Goal: Information Seeking & Learning: Learn about a topic

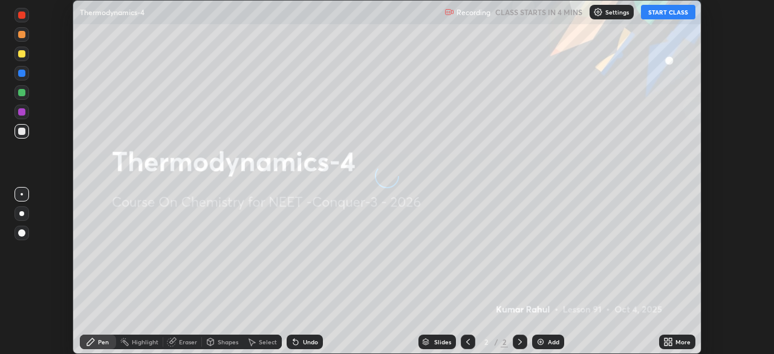
scroll to position [354, 774]
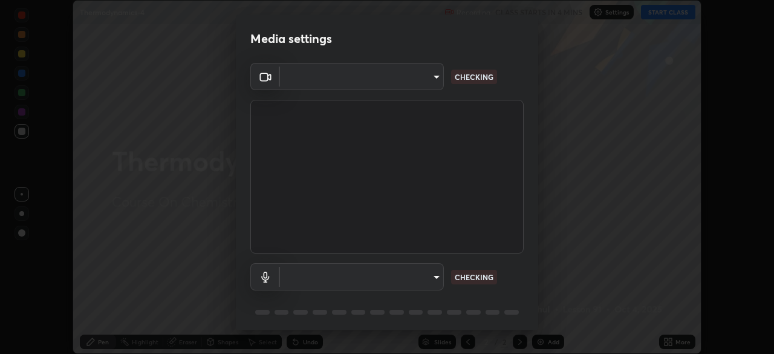
click at [429, 82] on body "Erase all Thermodynamics-4 Recording CLASS STARTS IN 4 MINS Settings START CLAS…" at bounding box center [387, 177] width 774 height 354
click at [423, 81] on div at bounding box center [387, 177] width 774 height 354
type input "cd196dca7ee3473cd0bbb3bb2826c5ea68ab4168b05a595dea54bdb54e95643a"
type input "8a746cdf30822f0194d7ebaae9e2952f093a53666f518d89720ff13f51db075d"
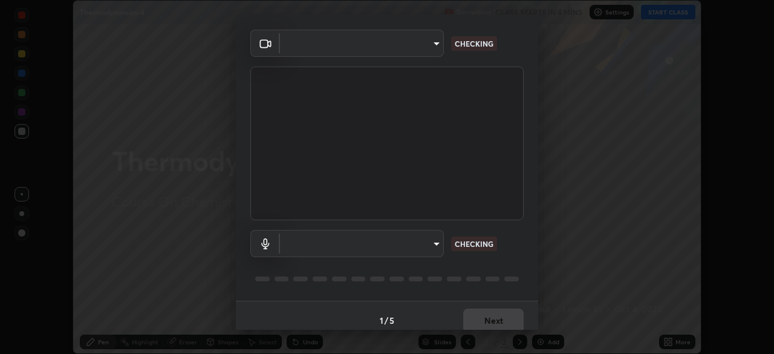
scroll to position [43, 0]
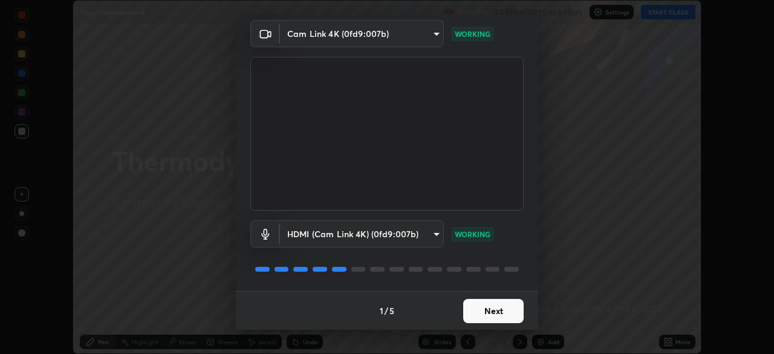
click at [490, 311] on button "Next" at bounding box center [493, 311] width 60 height 24
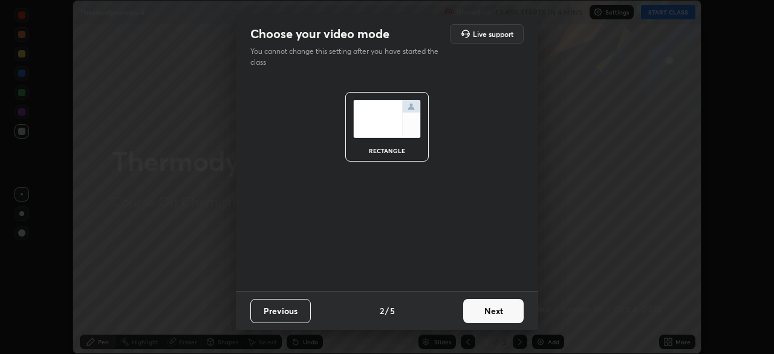
click at [498, 313] on button "Next" at bounding box center [493, 311] width 60 height 24
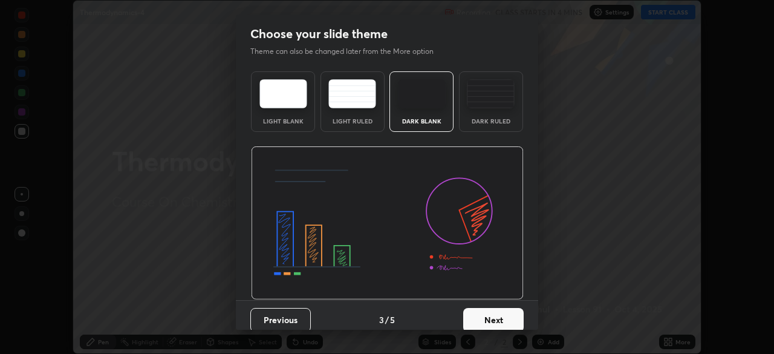
click at [508, 313] on button "Next" at bounding box center [493, 320] width 60 height 24
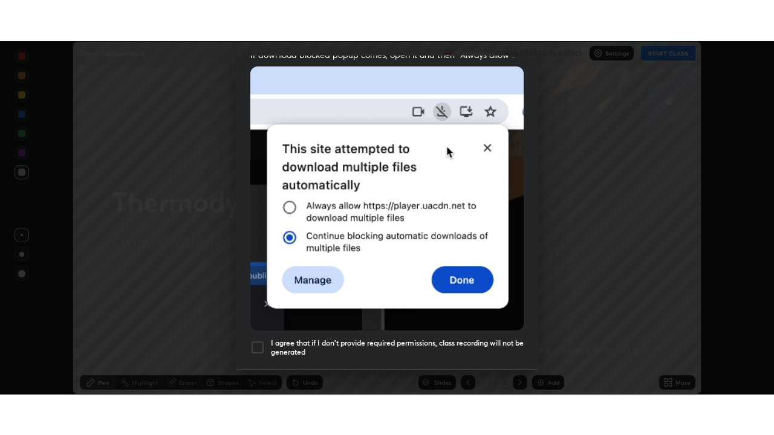
scroll to position [290, 0]
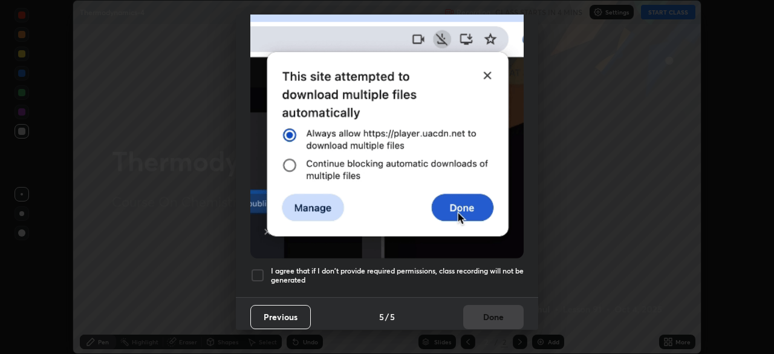
click at [264, 268] on div at bounding box center [257, 275] width 15 height 15
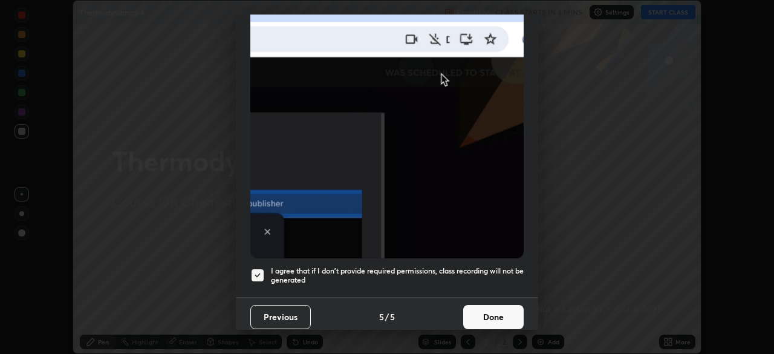
click at [484, 312] on button "Done" at bounding box center [493, 317] width 60 height 24
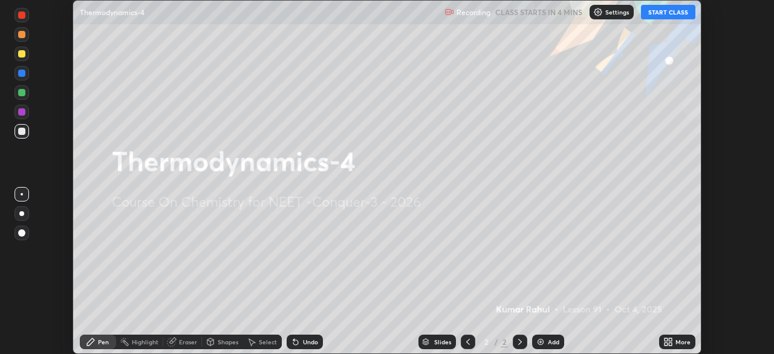
click at [677, 343] on div "More" at bounding box center [682, 342] width 15 height 6
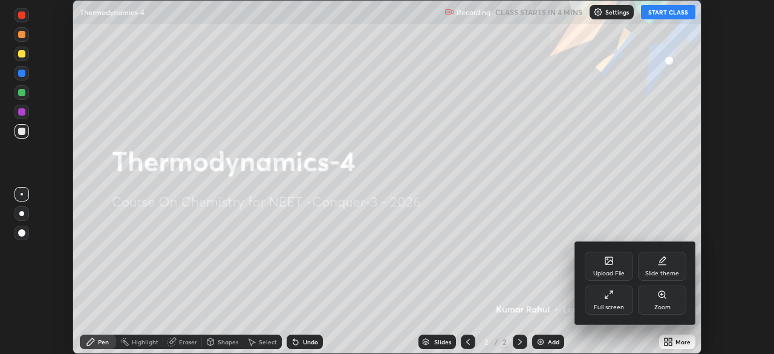
click at [611, 308] on div "Full screen" at bounding box center [609, 307] width 30 height 6
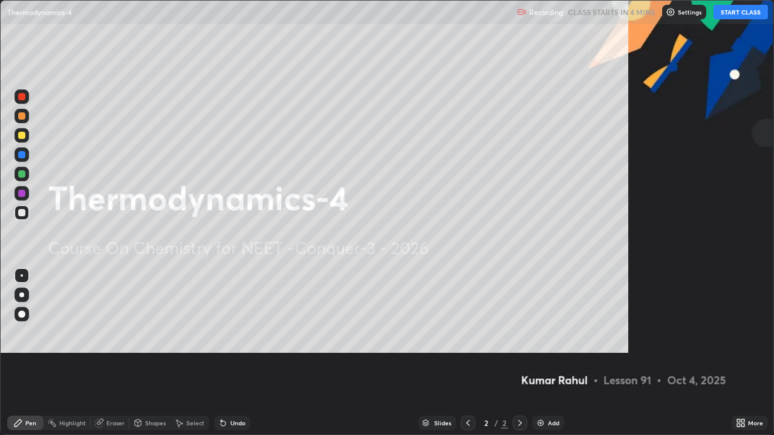
scroll to position [435, 774]
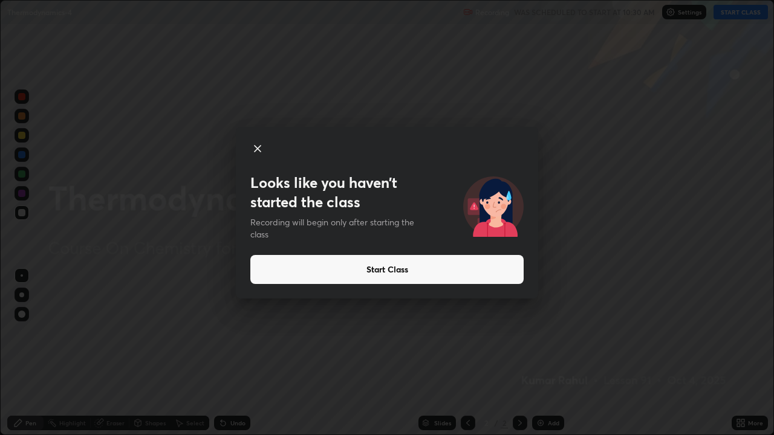
click at [385, 270] on button "Start Class" at bounding box center [386, 269] width 273 height 29
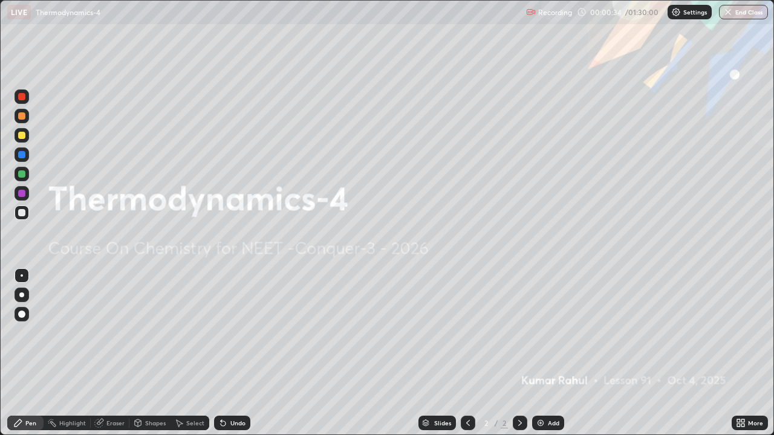
click at [550, 353] on div "Add" at bounding box center [553, 423] width 11 height 6
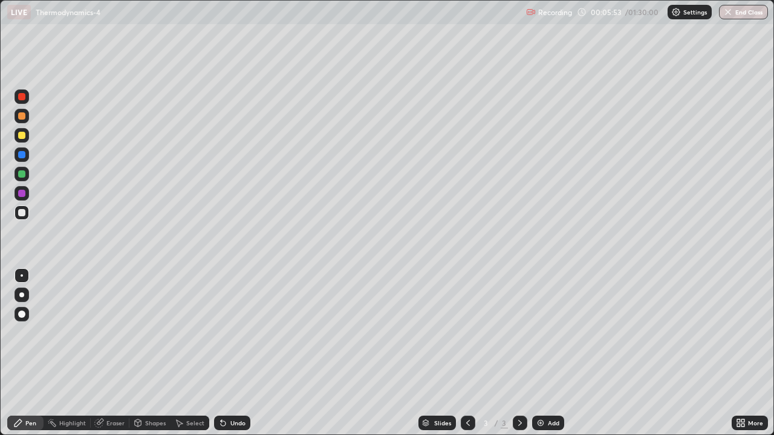
click at [24, 136] on div at bounding box center [21, 135] width 7 height 7
click at [111, 353] on div "Eraser" at bounding box center [115, 423] width 18 height 6
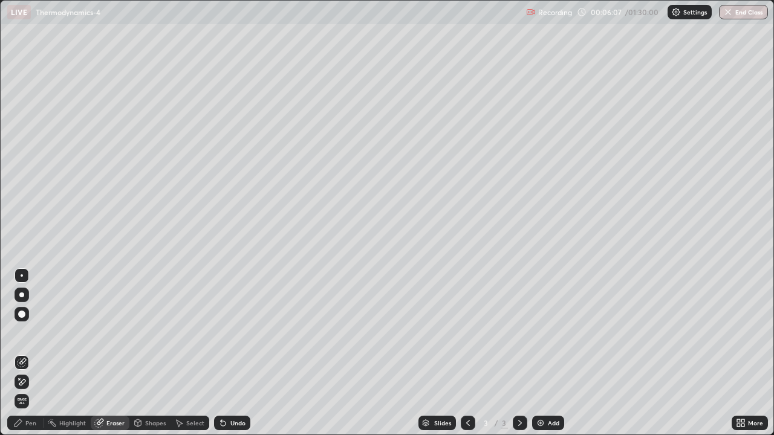
click at [30, 353] on div "Pen" at bounding box center [30, 423] width 11 height 6
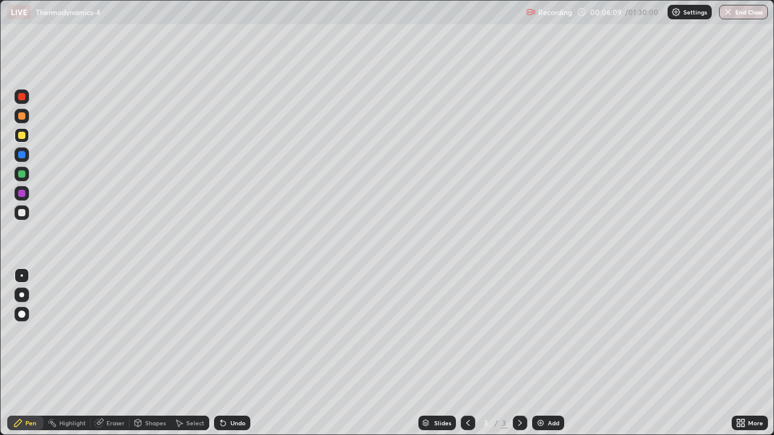
click at [22, 294] on div at bounding box center [21, 295] width 5 height 5
click at [117, 353] on div "Eraser" at bounding box center [115, 423] width 18 height 6
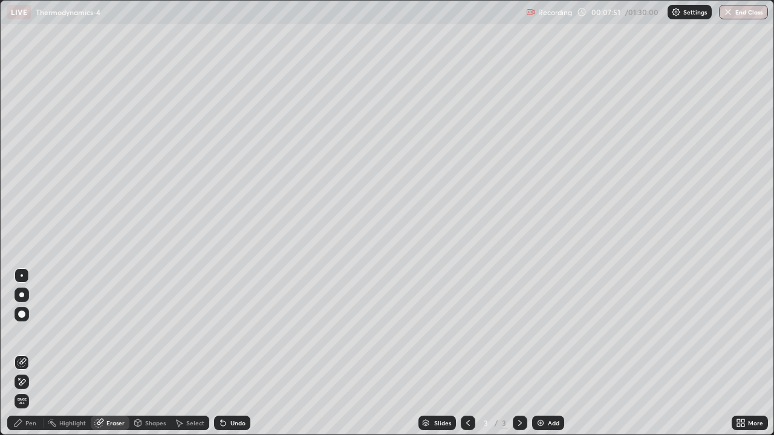
click at [34, 353] on div "Pen" at bounding box center [30, 423] width 11 height 6
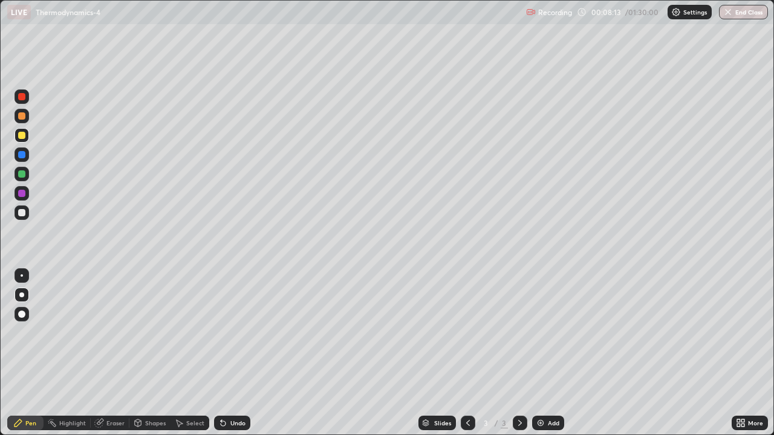
click at [550, 353] on div "Add" at bounding box center [553, 423] width 11 height 6
click at [551, 353] on div "Add" at bounding box center [553, 423] width 11 height 6
click at [120, 353] on div "Eraser" at bounding box center [115, 423] width 18 height 6
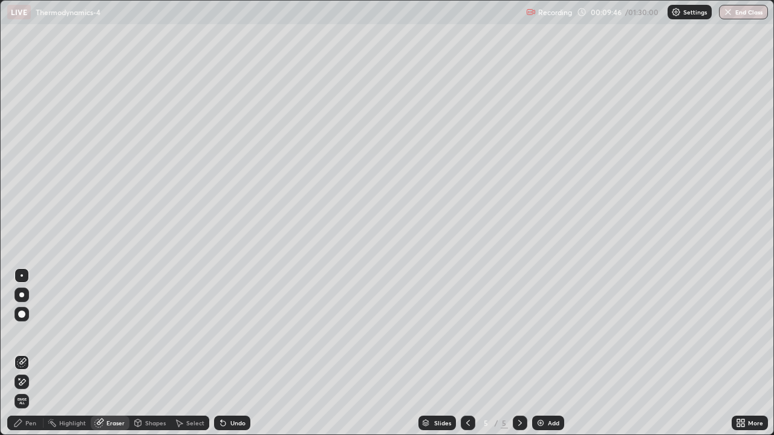
click at [33, 353] on div "Pen" at bounding box center [30, 423] width 11 height 6
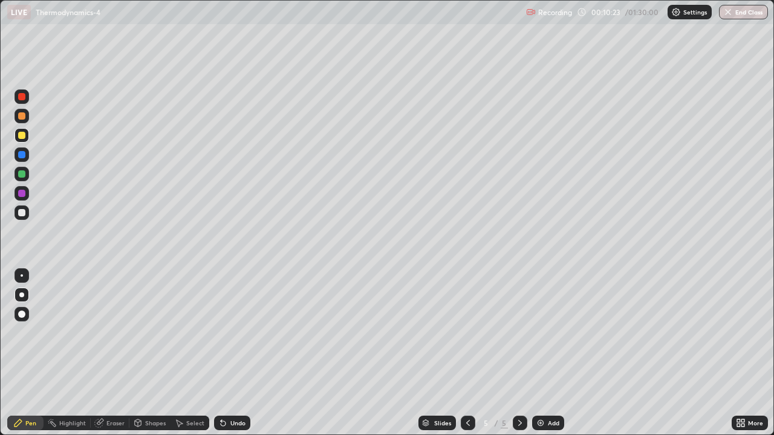
click at [518, 353] on icon at bounding box center [520, 423] width 10 height 10
click at [550, 353] on div "Add" at bounding box center [553, 423] width 11 height 6
click at [24, 212] on div at bounding box center [21, 212] width 7 height 7
click at [466, 353] on icon at bounding box center [468, 423] width 10 height 10
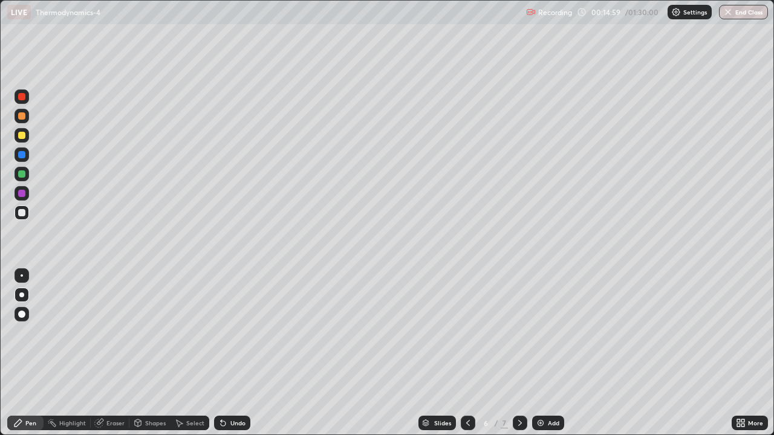
click at [464, 353] on icon at bounding box center [468, 423] width 10 height 10
click at [468, 353] on icon at bounding box center [468, 423] width 10 height 10
click at [519, 353] on icon at bounding box center [520, 423] width 10 height 10
click at [110, 353] on div "Eraser" at bounding box center [110, 423] width 39 height 15
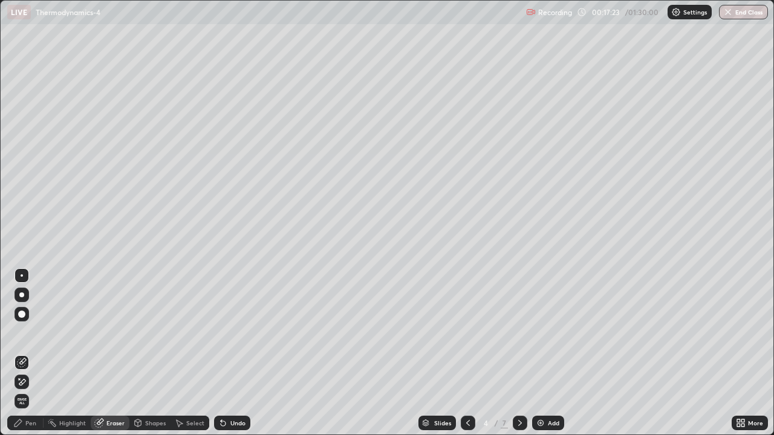
click at [33, 353] on div "Pen" at bounding box center [30, 423] width 11 height 6
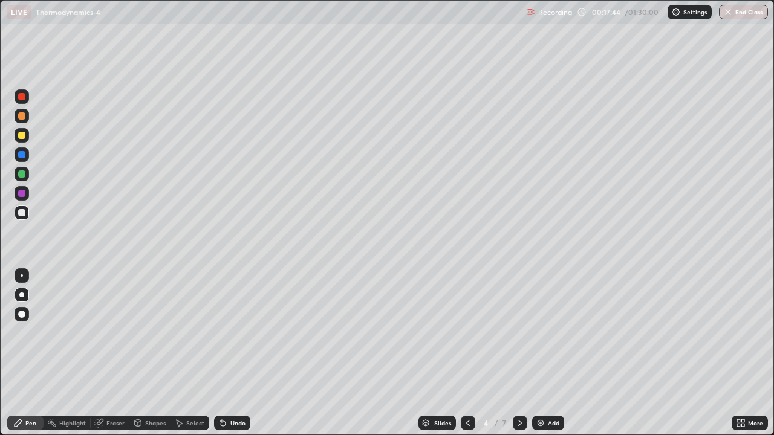
click at [469, 353] on icon at bounding box center [468, 423] width 10 height 10
click at [519, 353] on icon at bounding box center [520, 423] width 4 height 6
click at [466, 353] on div at bounding box center [468, 423] width 15 height 15
click at [517, 353] on icon at bounding box center [520, 423] width 10 height 10
click at [519, 353] on icon at bounding box center [520, 423] width 10 height 10
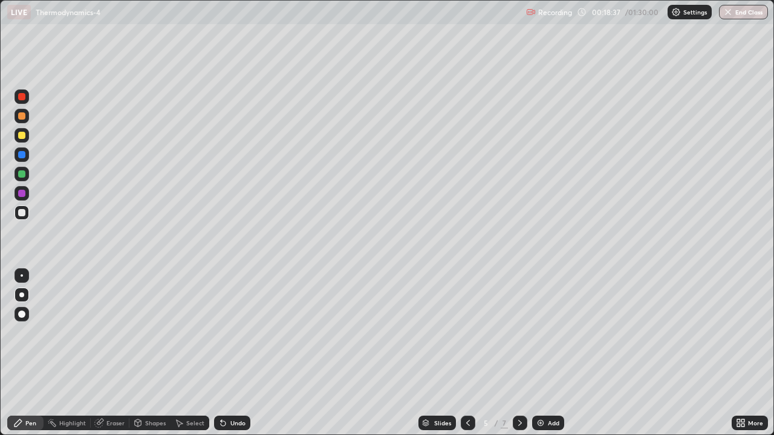
click at [465, 353] on icon at bounding box center [468, 423] width 10 height 10
click at [520, 353] on icon at bounding box center [520, 423] width 4 height 6
click at [519, 353] on icon at bounding box center [520, 423] width 10 height 10
click at [468, 353] on icon at bounding box center [468, 423] width 10 height 10
click at [519, 353] on icon at bounding box center [520, 423] width 10 height 10
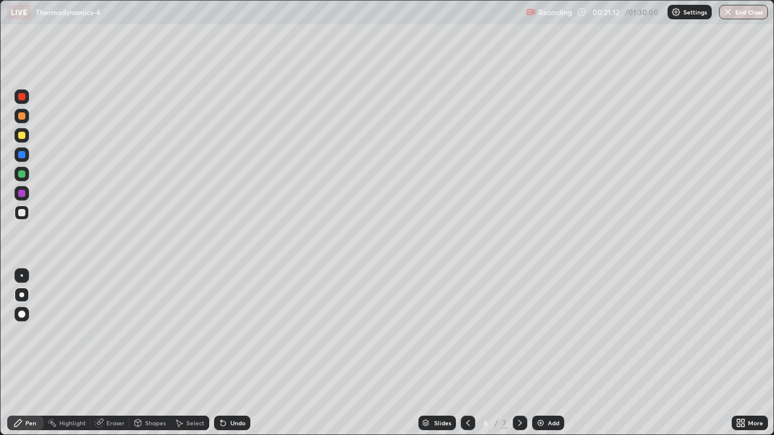
click at [519, 353] on icon at bounding box center [520, 423] width 10 height 10
click at [551, 353] on div "Add" at bounding box center [553, 423] width 11 height 6
click at [468, 353] on icon at bounding box center [468, 423] width 10 height 10
click at [518, 353] on icon at bounding box center [520, 423] width 10 height 10
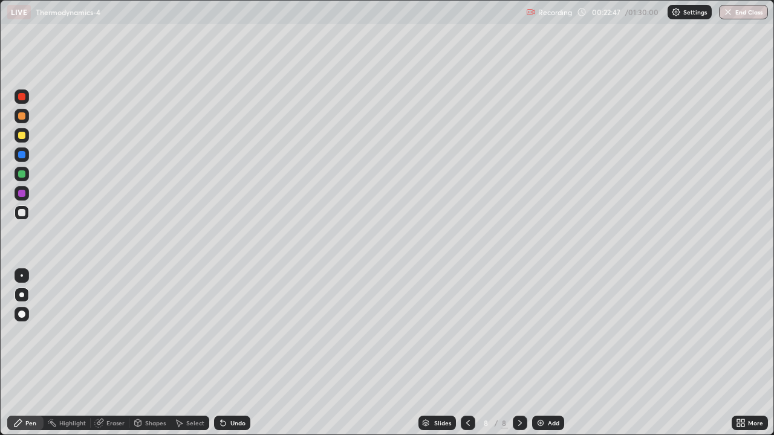
click at [465, 353] on icon at bounding box center [468, 423] width 10 height 10
click at [521, 353] on icon at bounding box center [520, 423] width 10 height 10
click at [467, 353] on icon at bounding box center [468, 423] width 4 height 6
click at [518, 353] on icon at bounding box center [520, 423] width 10 height 10
click at [467, 353] on icon at bounding box center [468, 423] width 10 height 10
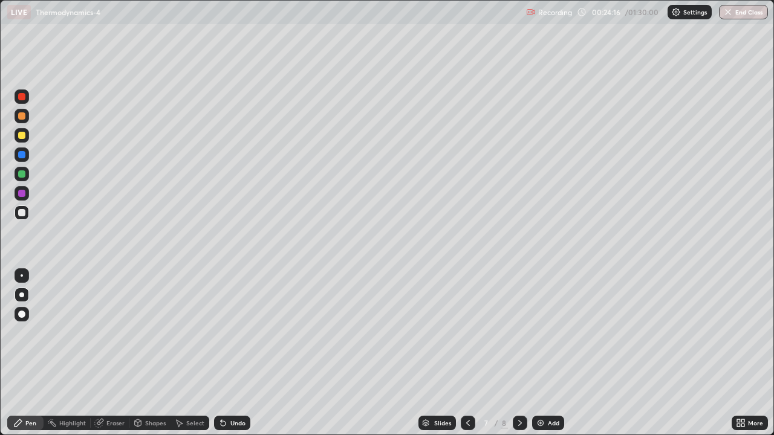
click at [519, 353] on icon at bounding box center [520, 423] width 10 height 10
click at [552, 353] on div "Add" at bounding box center [553, 423] width 11 height 6
click at [25, 214] on div at bounding box center [21, 212] width 7 height 7
click at [22, 136] on div at bounding box center [21, 135] width 7 height 7
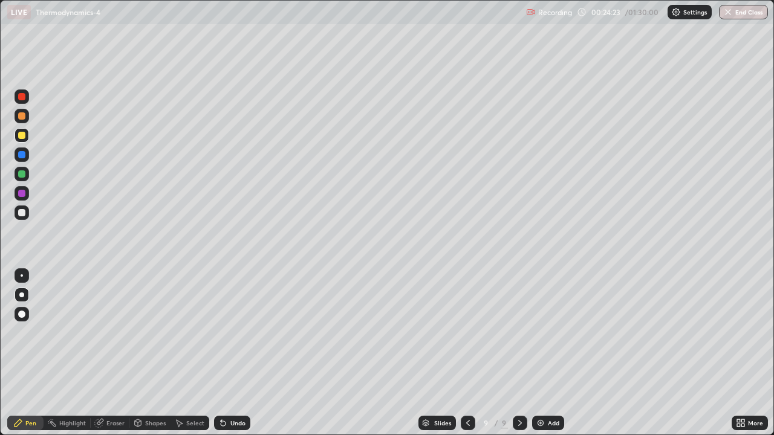
click at [25, 136] on div at bounding box center [21, 135] width 7 height 7
click at [114, 353] on div "Eraser" at bounding box center [115, 423] width 18 height 6
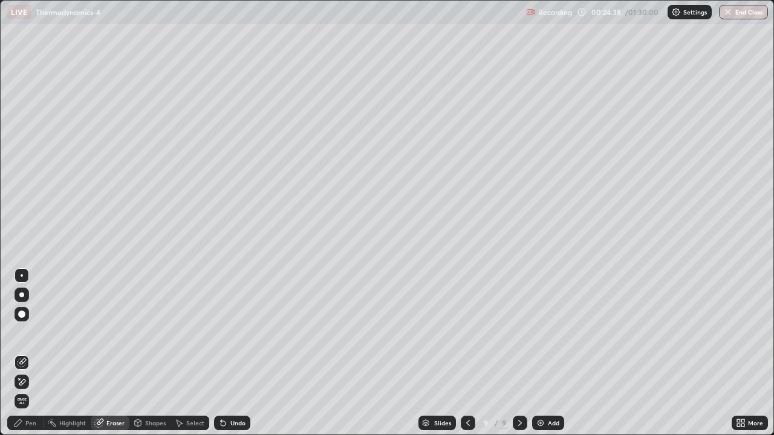
click at [33, 353] on div "Pen" at bounding box center [30, 423] width 11 height 6
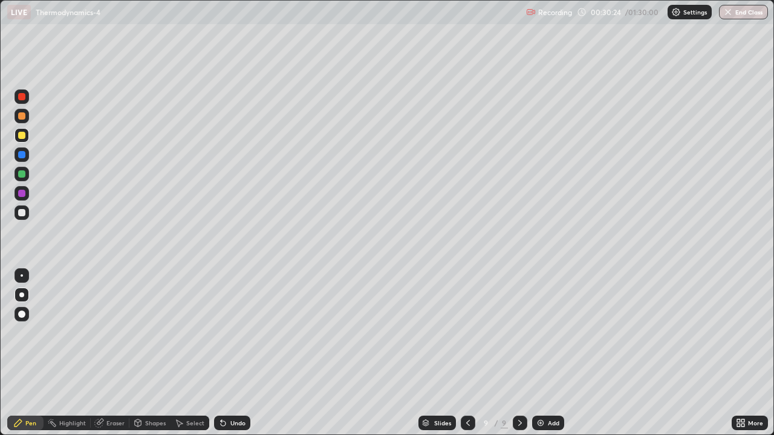
click at [114, 353] on div "Eraser" at bounding box center [115, 423] width 18 height 6
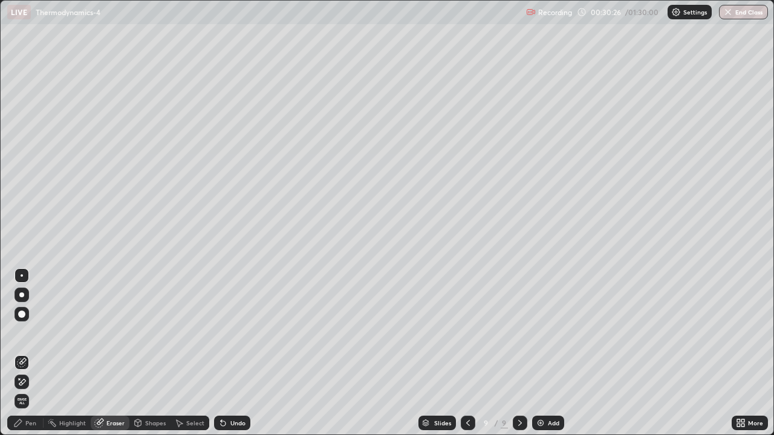
click at [30, 353] on div "Pen" at bounding box center [30, 423] width 11 height 6
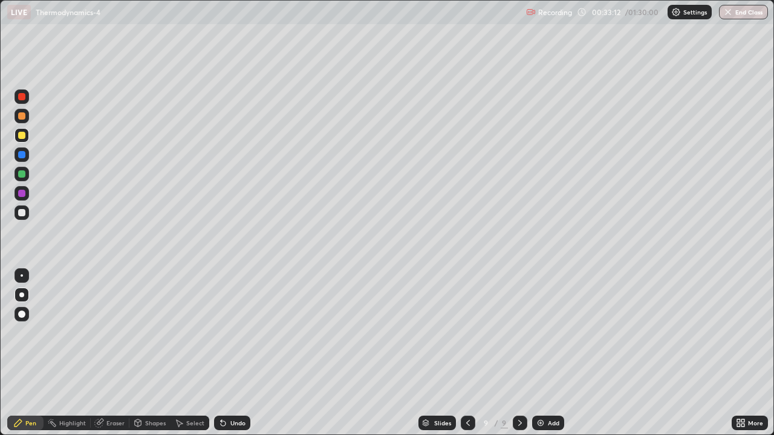
click at [518, 353] on icon at bounding box center [520, 423] width 10 height 10
click at [550, 353] on div "Add" at bounding box center [553, 423] width 11 height 6
click at [468, 353] on icon at bounding box center [468, 423] width 10 height 10
click at [524, 353] on div at bounding box center [520, 423] width 15 height 15
click at [518, 353] on icon at bounding box center [520, 423] width 10 height 10
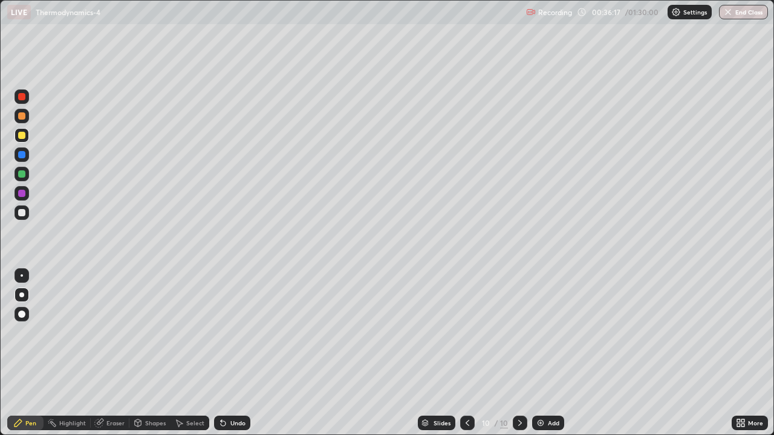
click at [548, 353] on div "Add" at bounding box center [553, 423] width 11 height 6
click at [519, 353] on icon at bounding box center [520, 423] width 4 height 6
click at [548, 353] on div "Add" at bounding box center [553, 423] width 11 height 6
click at [118, 353] on div "Eraser" at bounding box center [115, 423] width 18 height 6
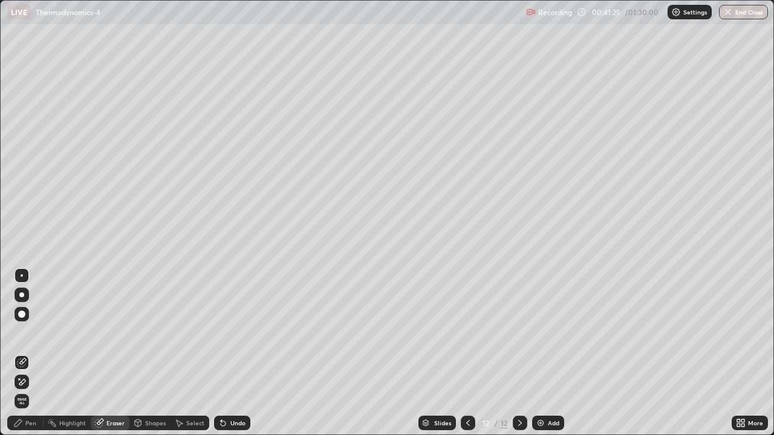
click at [32, 353] on div "Pen" at bounding box center [25, 423] width 36 height 15
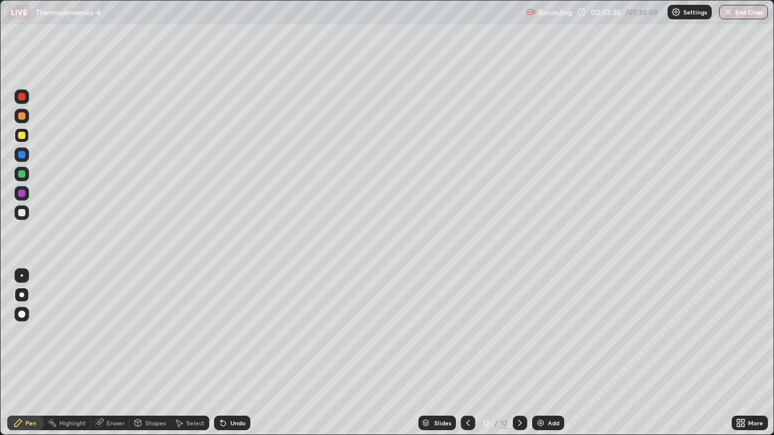
click at [519, 353] on icon at bounding box center [520, 423] width 10 height 10
click at [549, 353] on div "Add" at bounding box center [553, 423] width 11 height 6
click at [519, 353] on icon at bounding box center [520, 423] width 10 height 10
click at [551, 353] on div "Add" at bounding box center [553, 423] width 11 height 6
click at [467, 353] on icon at bounding box center [468, 423] width 4 height 6
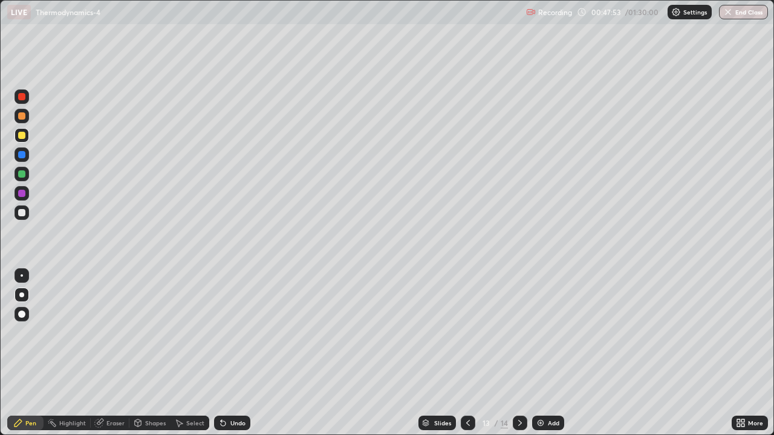
click at [467, 353] on icon at bounding box center [468, 423] width 10 height 10
click at [519, 353] on icon at bounding box center [520, 423] width 10 height 10
click at [466, 353] on icon at bounding box center [468, 423] width 10 height 10
click at [517, 353] on icon at bounding box center [520, 423] width 10 height 10
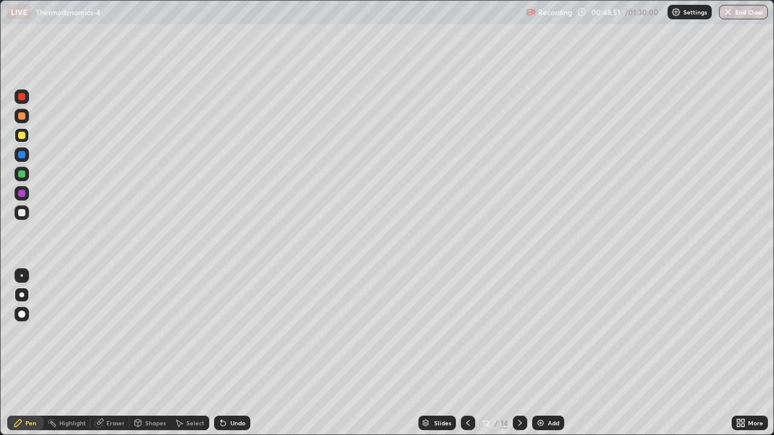
click at [520, 353] on icon at bounding box center [520, 423] width 10 height 10
click at [517, 353] on icon at bounding box center [520, 423] width 10 height 10
click at [518, 353] on div at bounding box center [520, 423] width 15 height 15
click at [548, 353] on div "Add" at bounding box center [553, 423] width 11 height 6
click at [112, 353] on div "Eraser" at bounding box center [115, 423] width 18 height 6
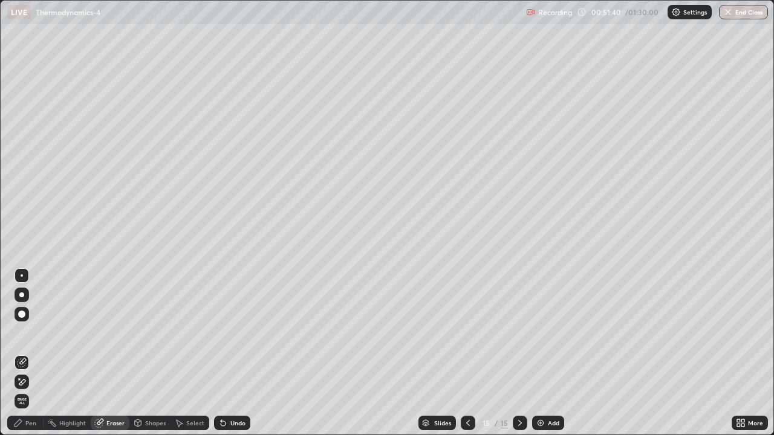
click at [30, 353] on div "Pen" at bounding box center [25, 423] width 36 height 15
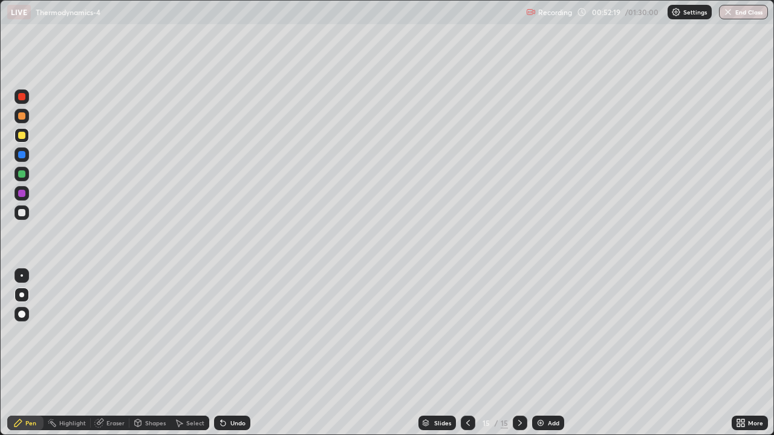
click at [113, 353] on div "Eraser" at bounding box center [115, 423] width 18 height 6
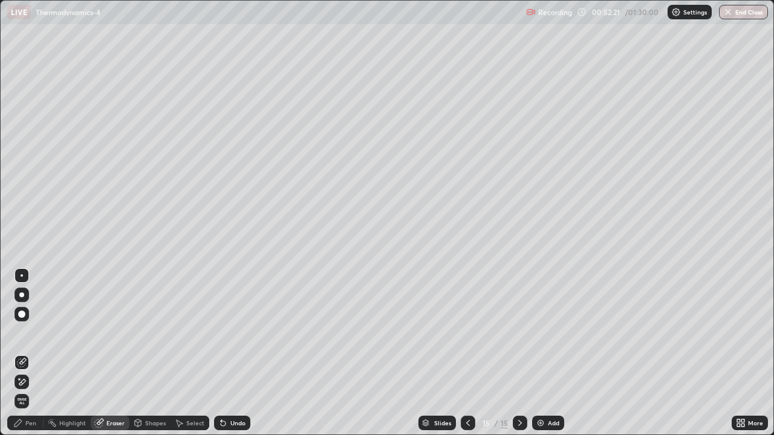
click at [30, 353] on div "Pen" at bounding box center [30, 423] width 11 height 6
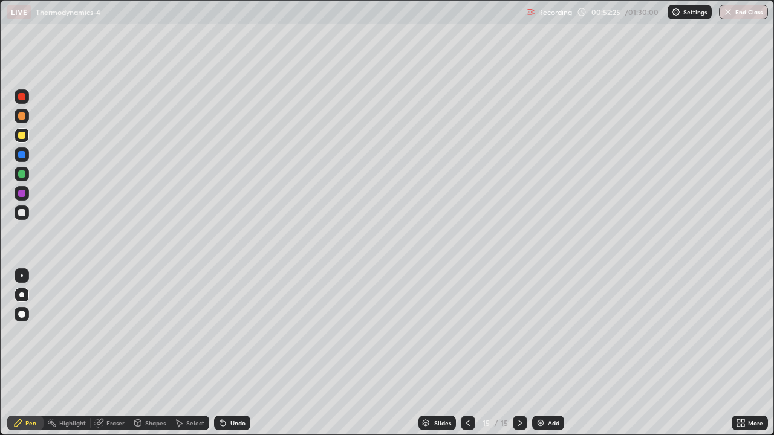
click at [111, 353] on div "Eraser" at bounding box center [110, 423] width 39 height 15
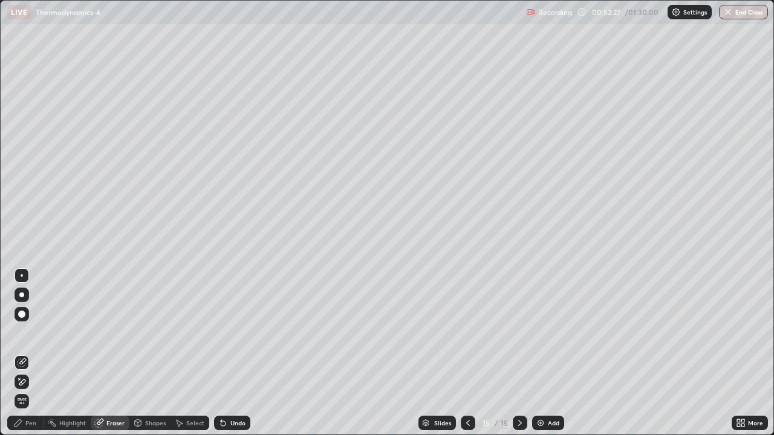
click at [31, 353] on div "Pen" at bounding box center [30, 423] width 11 height 6
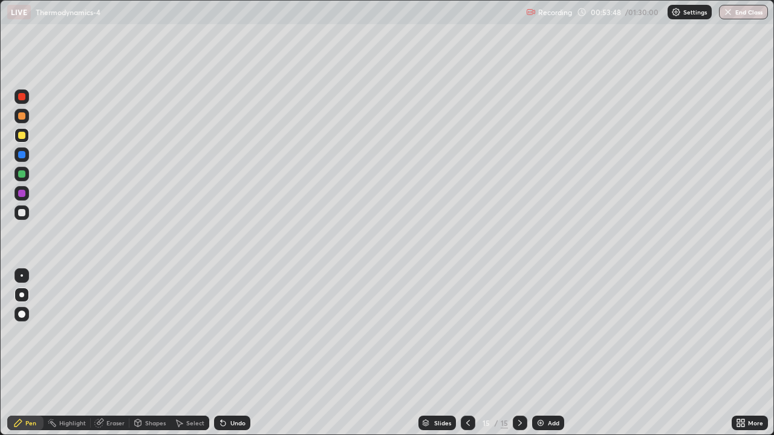
click at [518, 353] on icon at bounding box center [520, 423] width 10 height 10
click at [553, 353] on div "Add" at bounding box center [553, 423] width 11 height 6
click at [466, 353] on div at bounding box center [468, 423] width 15 height 15
click at [518, 353] on div at bounding box center [520, 423] width 15 height 15
click at [519, 353] on icon at bounding box center [520, 423] width 10 height 10
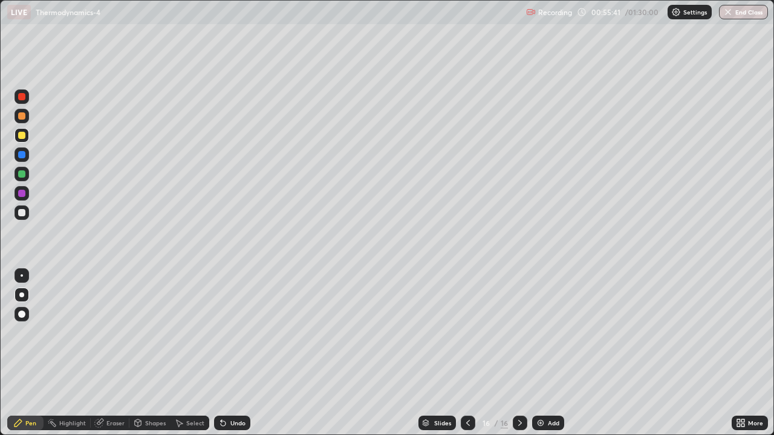
click at [548, 353] on div "Add" at bounding box center [553, 423] width 11 height 6
click at [116, 353] on div "Eraser" at bounding box center [110, 423] width 39 height 15
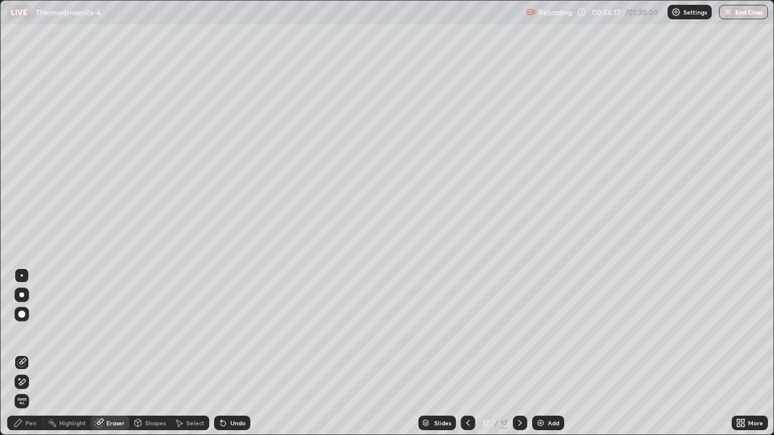
click at [33, 353] on div "Pen" at bounding box center [30, 423] width 11 height 6
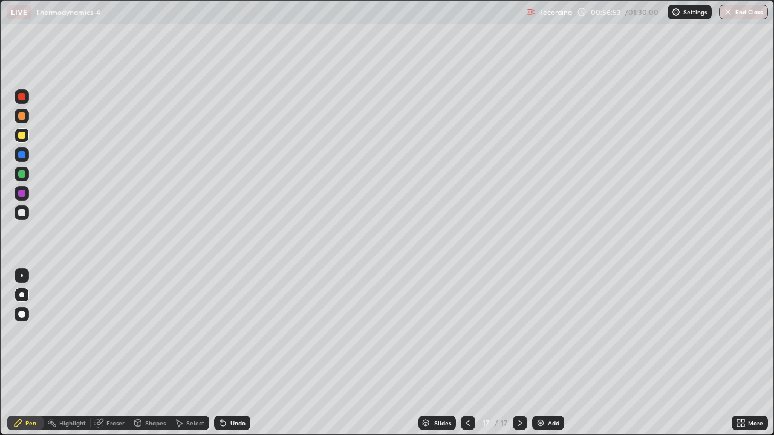
click at [467, 353] on icon at bounding box center [468, 423] width 10 height 10
click at [465, 353] on icon at bounding box center [468, 423] width 10 height 10
click at [467, 353] on icon at bounding box center [468, 423] width 10 height 10
click at [465, 353] on icon at bounding box center [468, 423] width 10 height 10
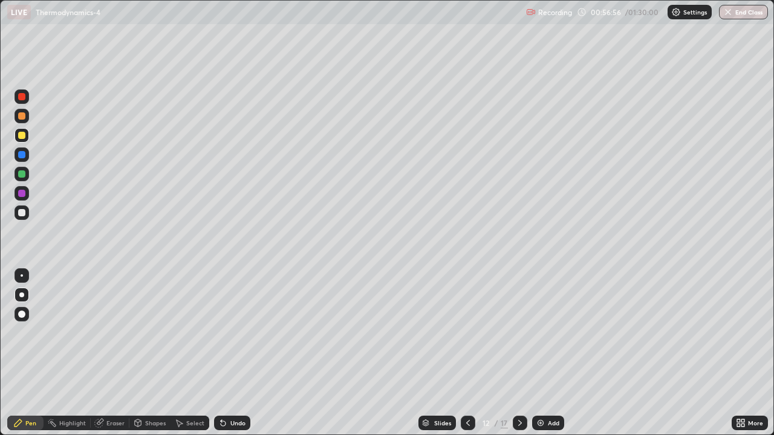
click at [465, 353] on icon at bounding box center [468, 423] width 10 height 10
click at [521, 353] on icon at bounding box center [520, 423] width 10 height 10
click at [525, 353] on div at bounding box center [520, 423] width 15 height 15
click at [519, 353] on icon at bounding box center [520, 423] width 10 height 10
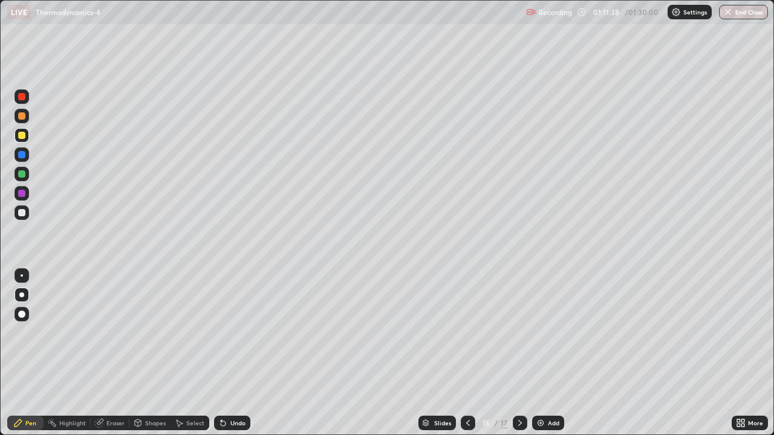
click at [522, 353] on icon at bounding box center [520, 423] width 10 height 10
click at [519, 353] on icon at bounding box center [520, 423] width 10 height 10
click at [549, 353] on div "Add" at bounding box center [553, 423] width 11 height 6
click at [34, 353] on div "Pen" at bounding box center [30, 423] width 11 height 6
click at [517, 353] on icon at bounding box center [520, 423] width 10 height 10
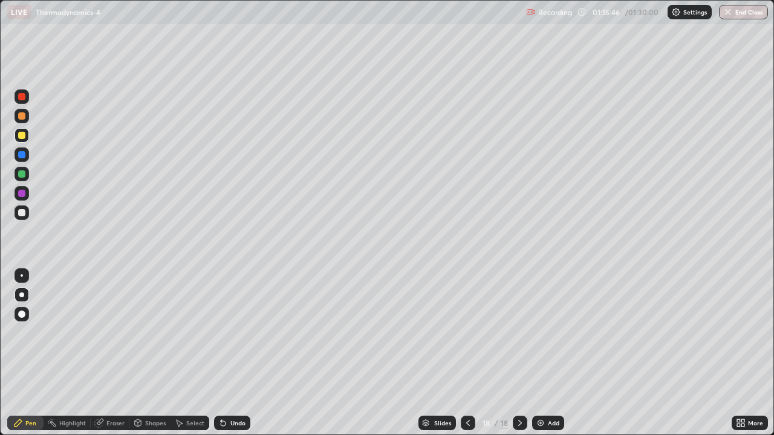
click at [548, 353] on div "Add" at bounding box center [553, 423] width 11 height 6
click at [519, 353] on icon at bounding box center [520, 423] width 10 height 10
click at [548, 353] on div "Add" at bounding box center [553, 423] width 11 height 6
click at [466, 353] on icon at bounding box center [468, 423] width 10 height 10
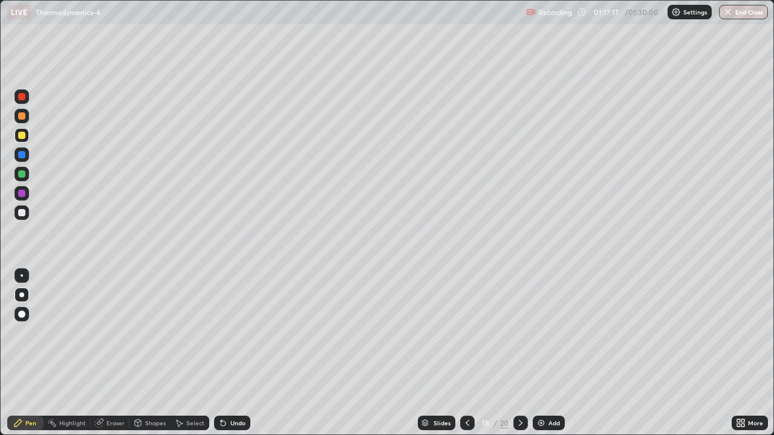
click at [470, 353] on div at bounding box center [467, 423] width 15 height 15
click at [525, 353] on div at bounding box center [520, 423] width 15 height 15
click at [519, 353] on icon at bounding box center [521, 423] width 10 height 10
click at [524, 353] on icon at bounding box center [521, 423] width 10 height 10
click at [524, 353] on div at bounding box center [520, 423] width 15 height 15
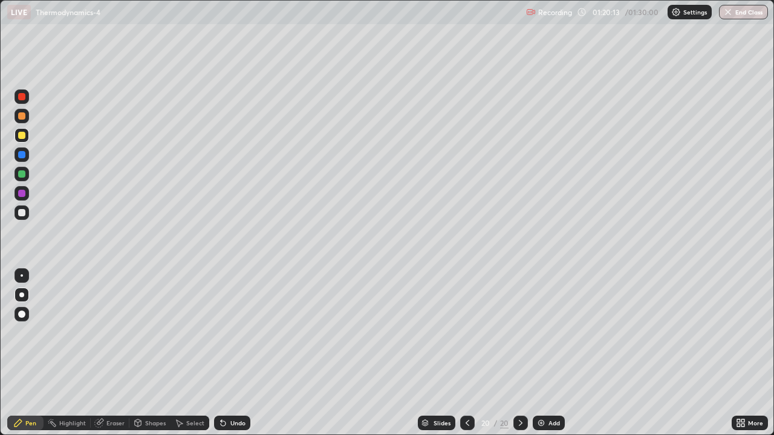
click at [555, 353] on div "Add" at bounding box center [553, 423] width 11 height 6
click at [24, 137] on div at bounding box center [21, 135] width 7 height 7
click at [553, 353] on div "Add" at bounding box center [553, 423] width 11 height 6
click at [469, 353] on div at bounding box center [468, 423] width 15 height 15
click at [22, 213] on div at bounding box center [21, 212] width 7 height 7
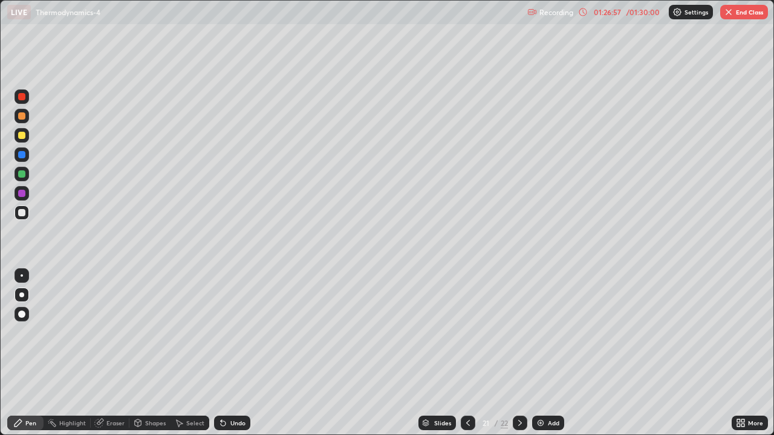
click at [519, 353] on icon at bounding box center [520, 423] width 4 height 6
click at [22, 138] on div at bounding box center [21, 135] width 7 height 7
click at [22, 213] on div at bounding box center [21, 212] width 7 height 7
click at [26, 213] on div at bounding box center [22, 213] width 15 height 15
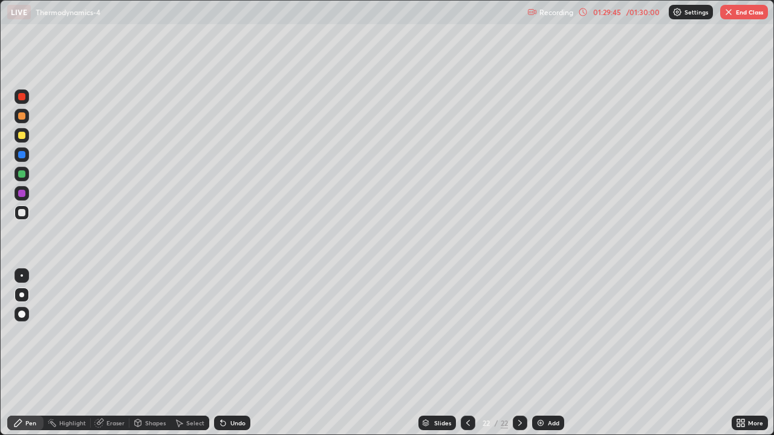
click at [524, 353] on div at bounding box center [520, 423] width 15 height 15
click at [555, 353] on div "Add" at bounding box center [553, 423] width 11 height 6
click at [466, 353] on icon at bounding box center [468, 423] width 10 height 10
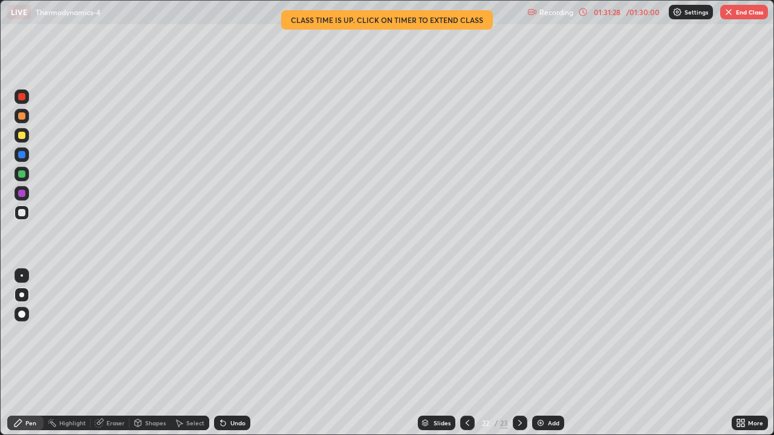
click at [466, 353] on icon at bounding box center [468, 423] width 10 height 10
click at [519, 353] on icon at bounding box center [520, 423] width 10 height 10
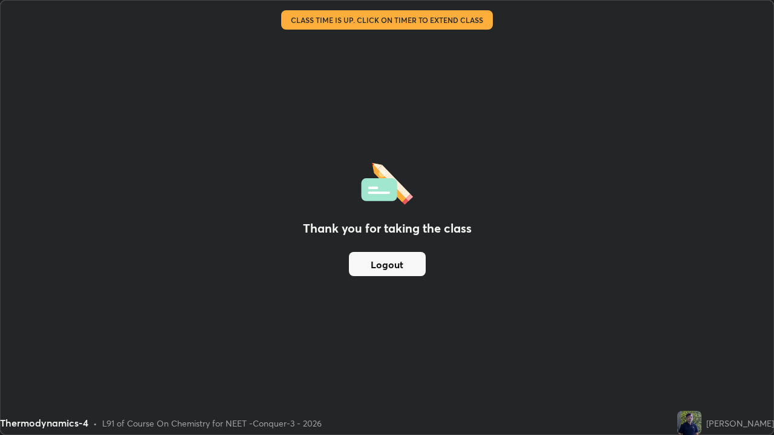
click at [372, 265] on button "Logout" at bounding box center [387, 264] width 77 height 24
